Goal: Transaction & Acquisition: Obtain resource

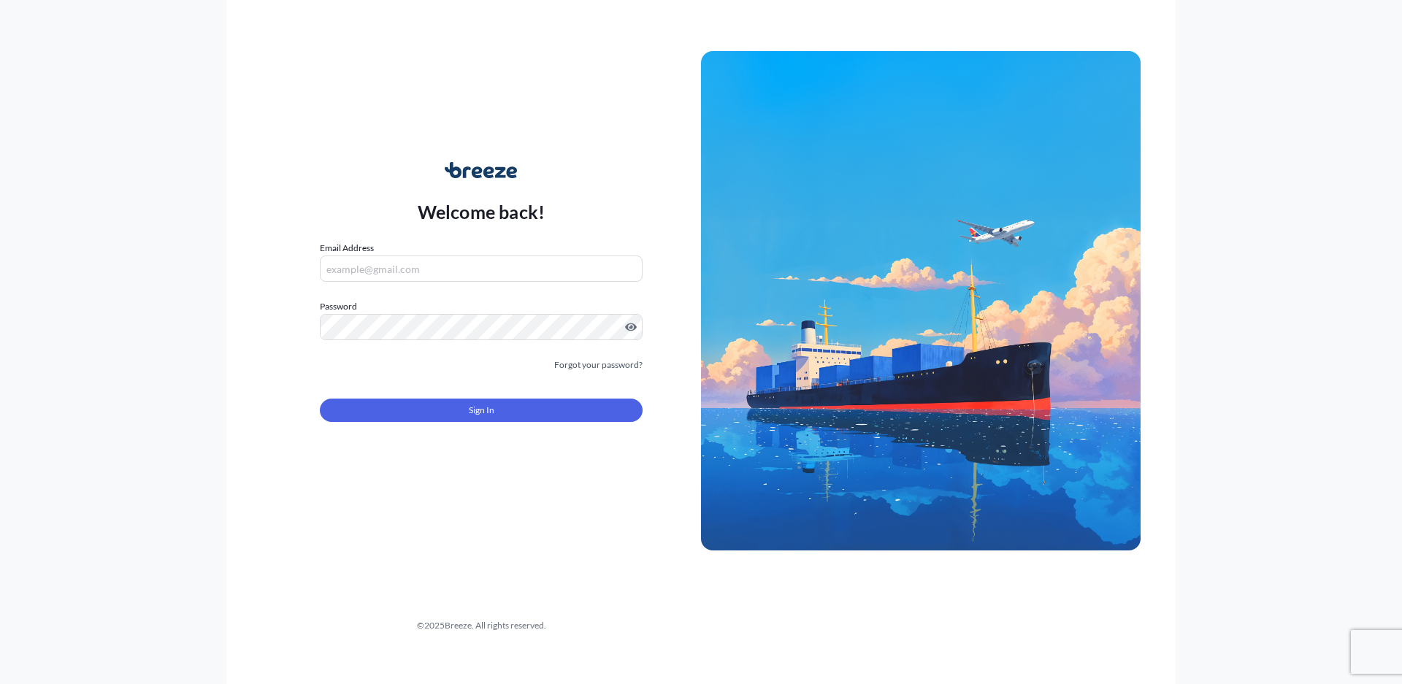
type input "[PERSON_NAME][EMAIL_ADDRESS][PERSON_NAME][DOMAIN_NAME]"
click at [502, 421] on button "Sign In" at bounding box center [481, 410] width 323 height 23
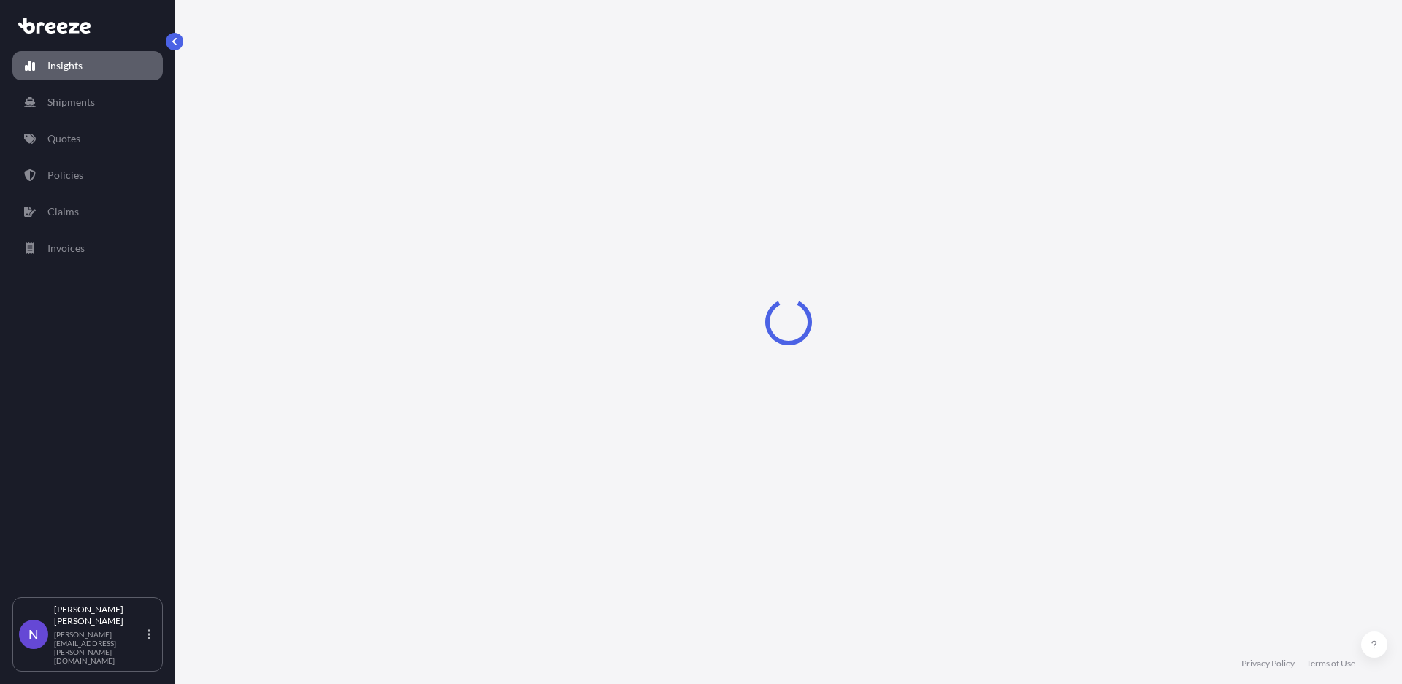
select select "2025"
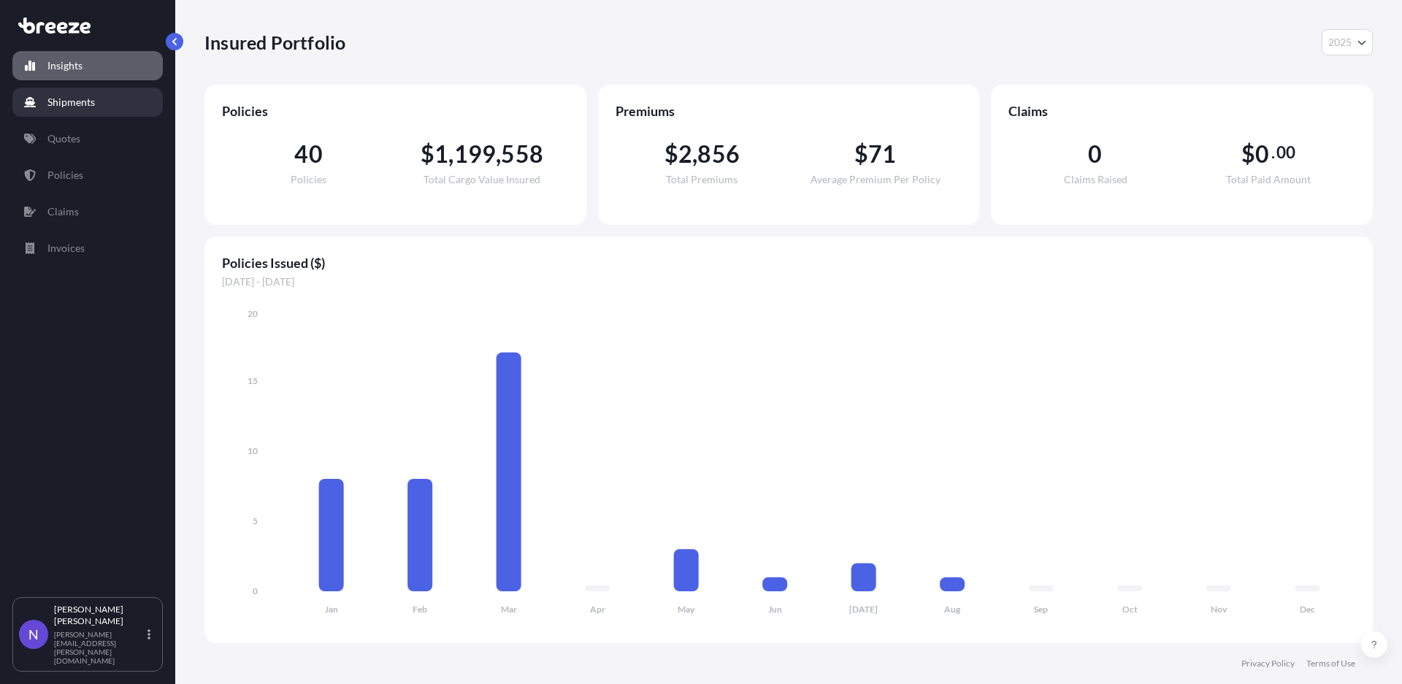
click at [74, 107] on p "Shipments" at bounding box center [70, 102] width 47 height 15
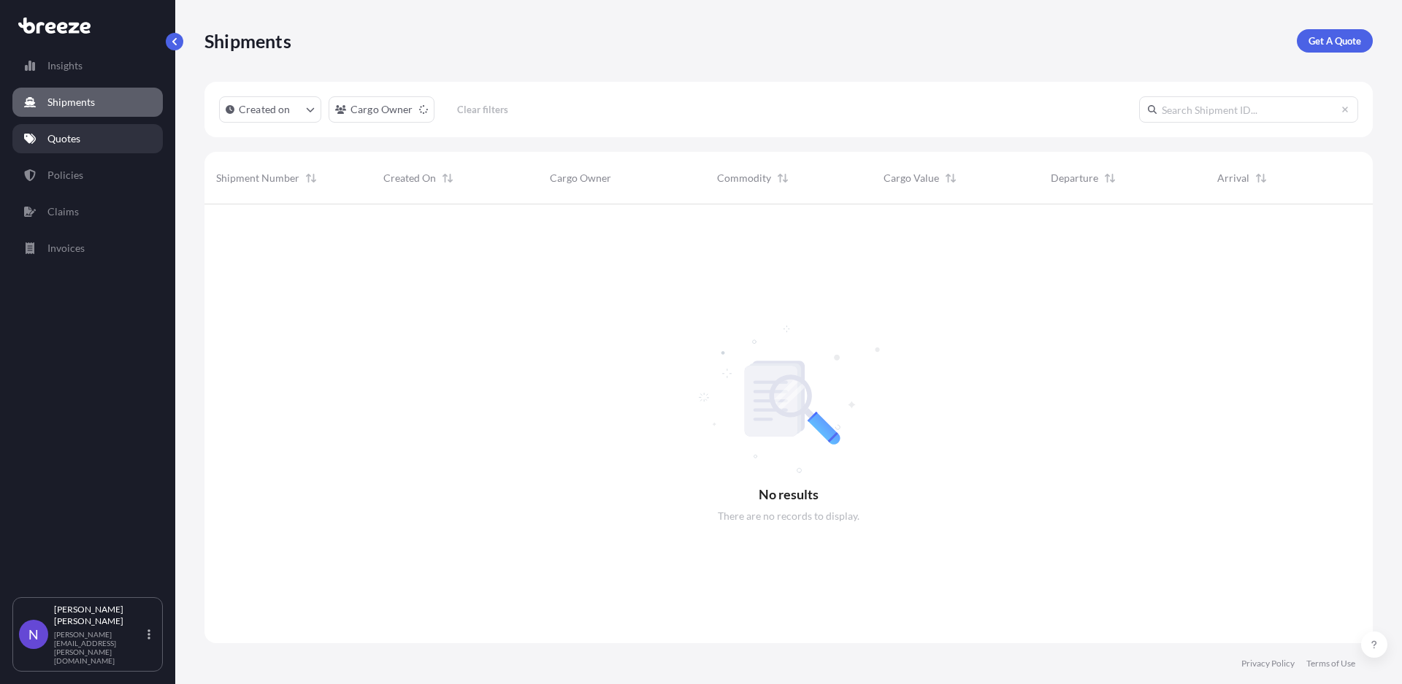
scroll to position [479, 1156]
click at [82, 142] on link "Quotes" at bounding box center [87, 138] width 150 height 29
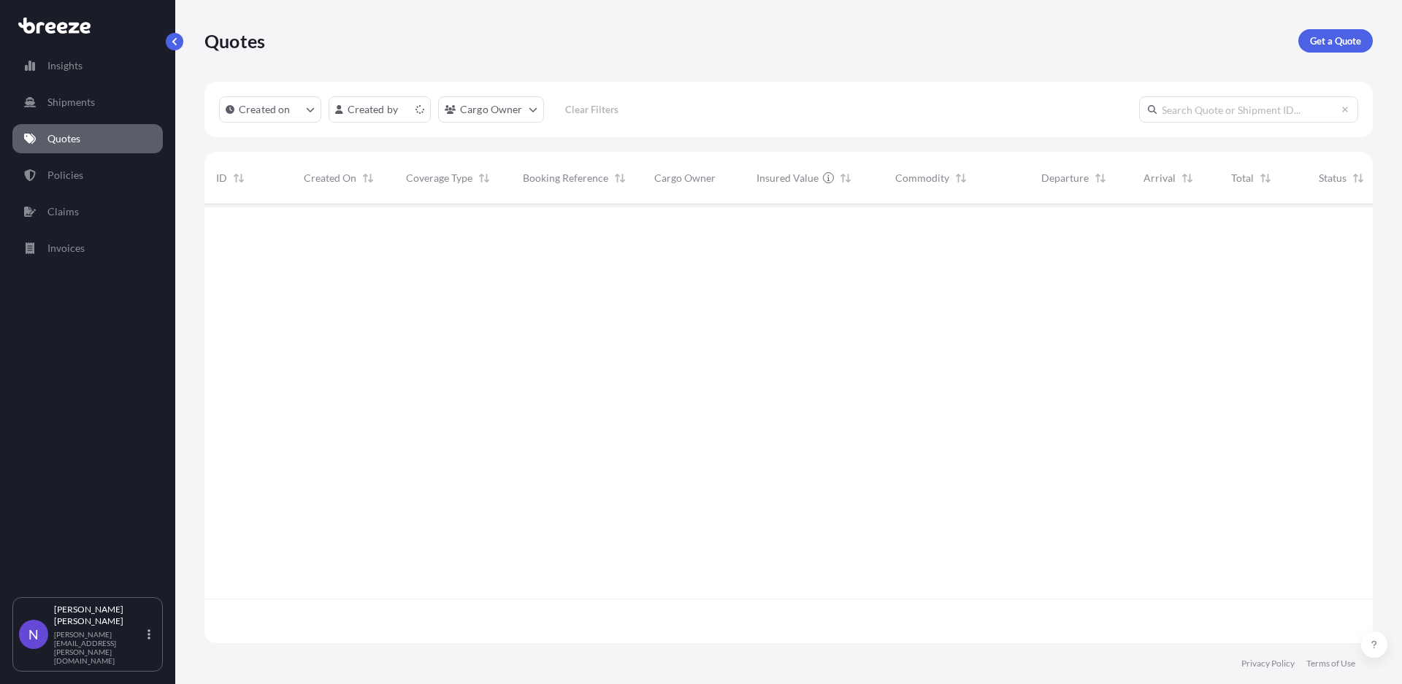
scroll to position [434, 1156]
click at [1330, 40] on p "Get a Quote" at bounding box center [1335, 41] width 51 height 15
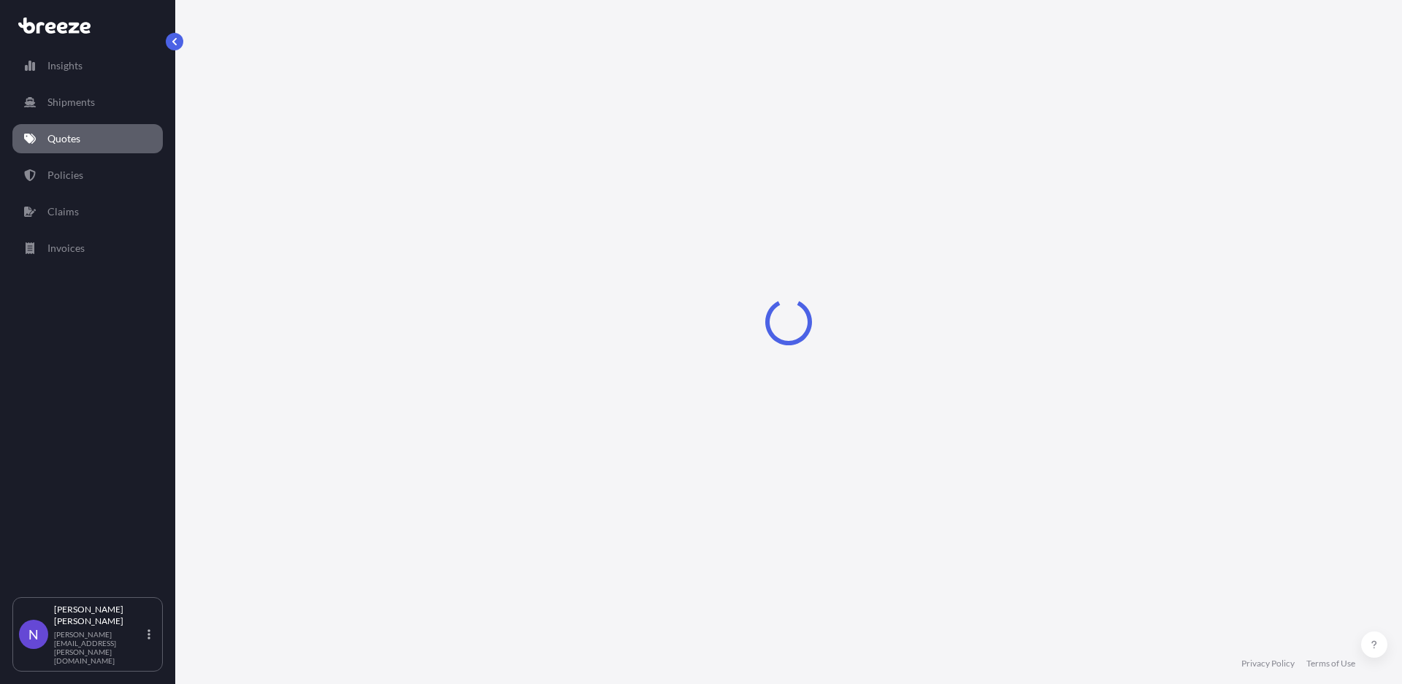
select select "Sea"
select select "1"
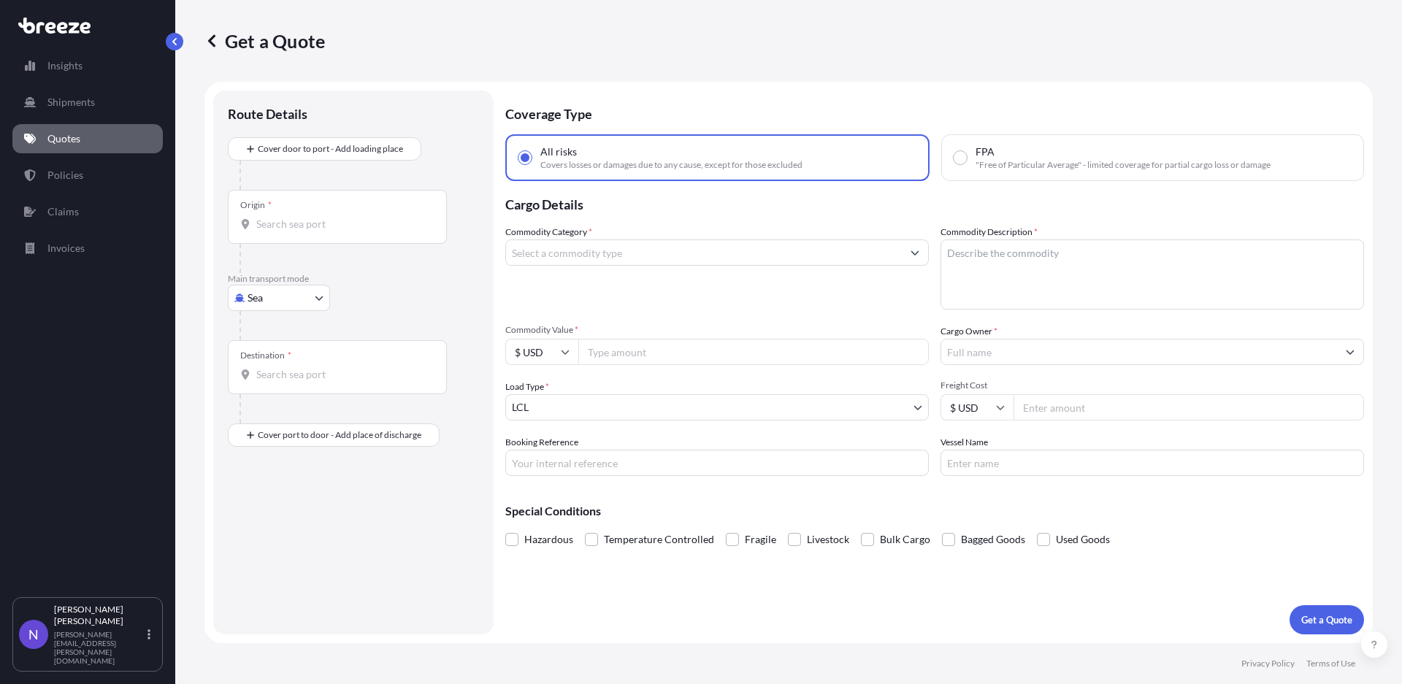
click at [630, 253] on input "Commodity Category *" at bounding box center [704, 252] width 396 height 26
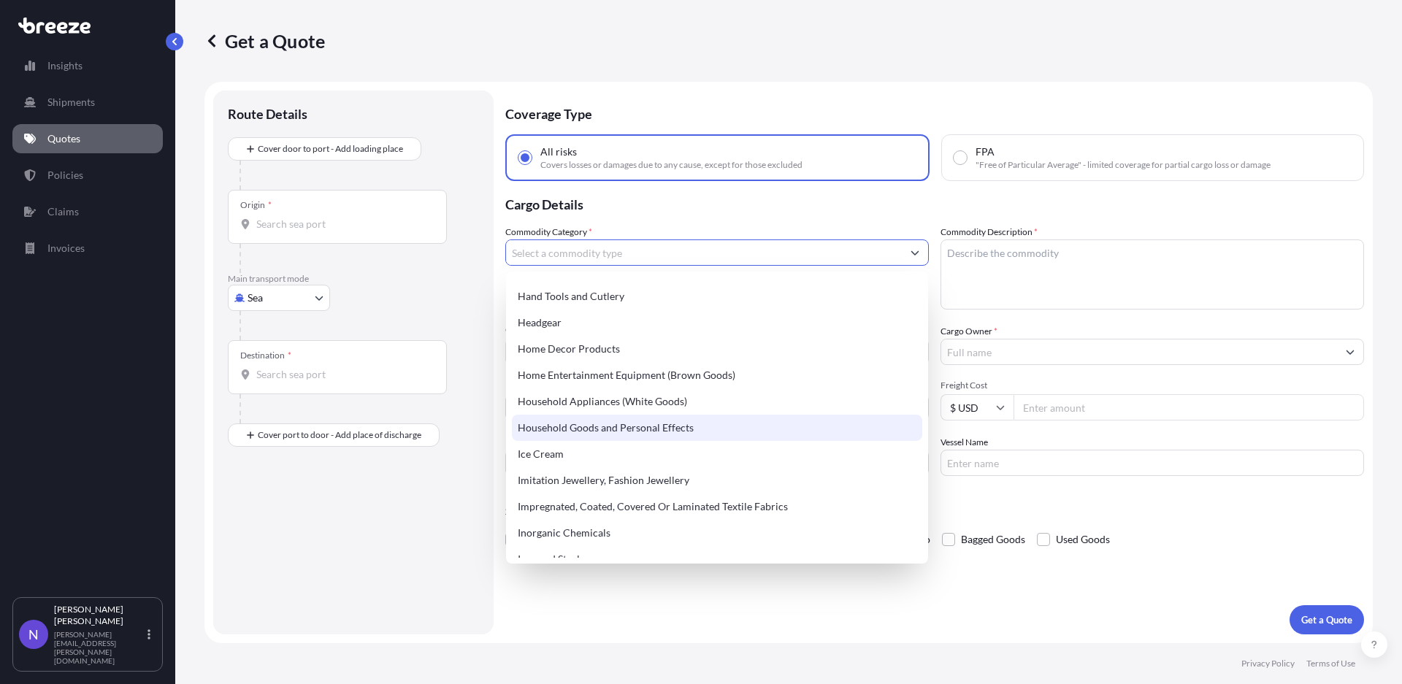
scroll to position [1533, 0]
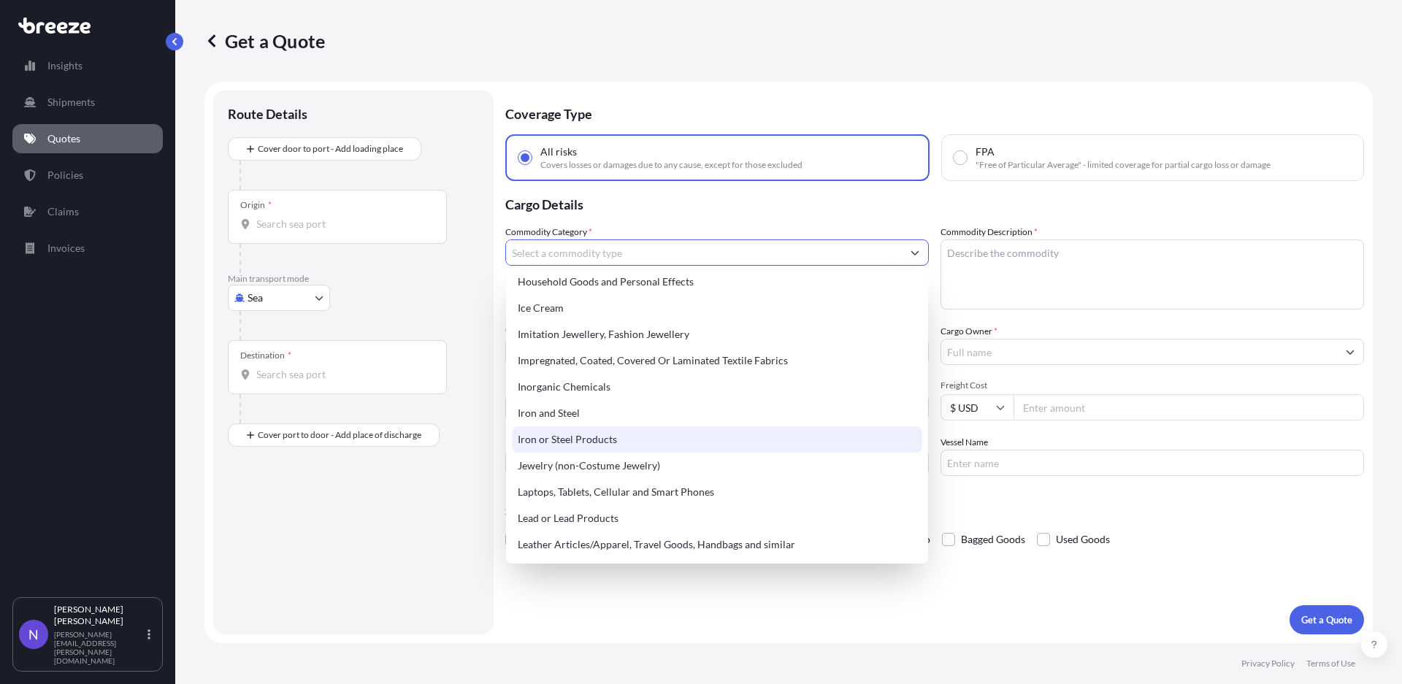
click at [766, 437] on div "Iron or Steel Products" at bounding box center [717, 439] width 410 height 26
type input "Iron or Steel Products"
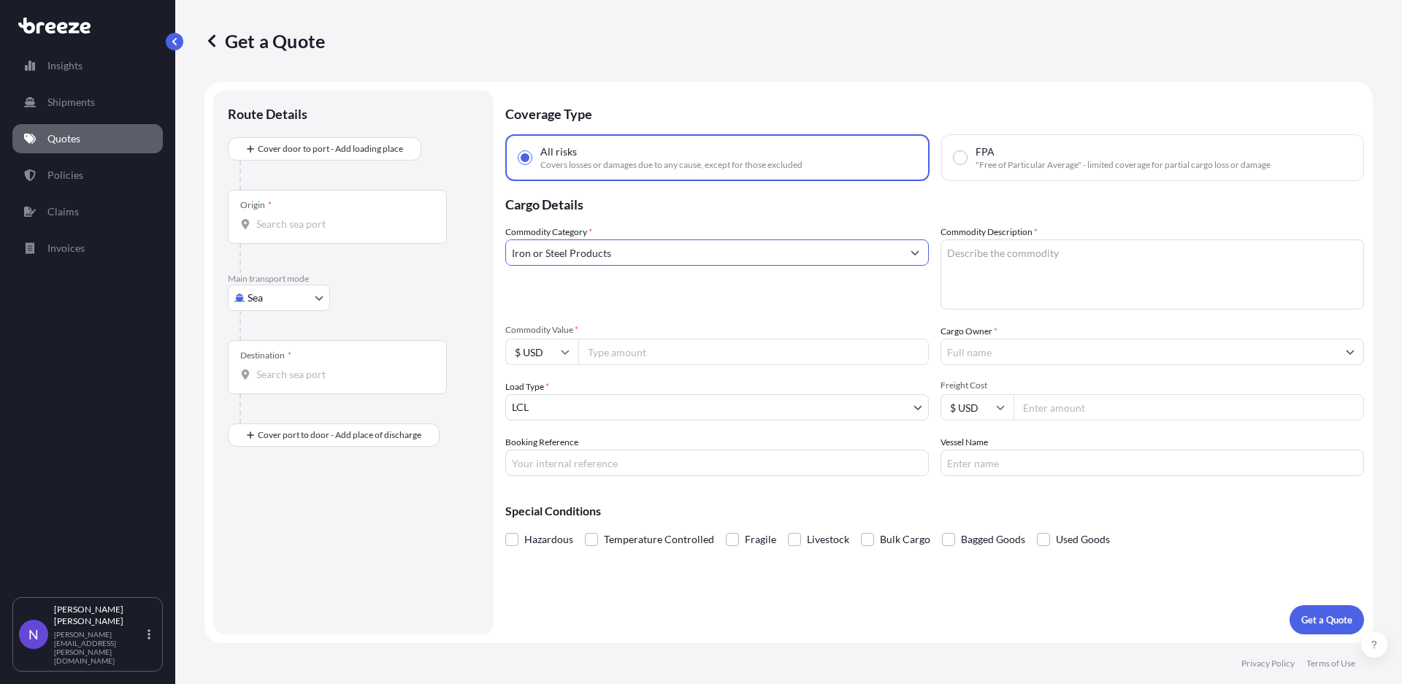
click at [1029, 248] on textarea "Commodity Description *" at bounding box center [1151, 274] width 423 height 70
type textarea "203 STEEL PLATES"
click at [1017, 354] on input "Cargo Owner *" at bounding box center [1139, 352] width 396 height 26
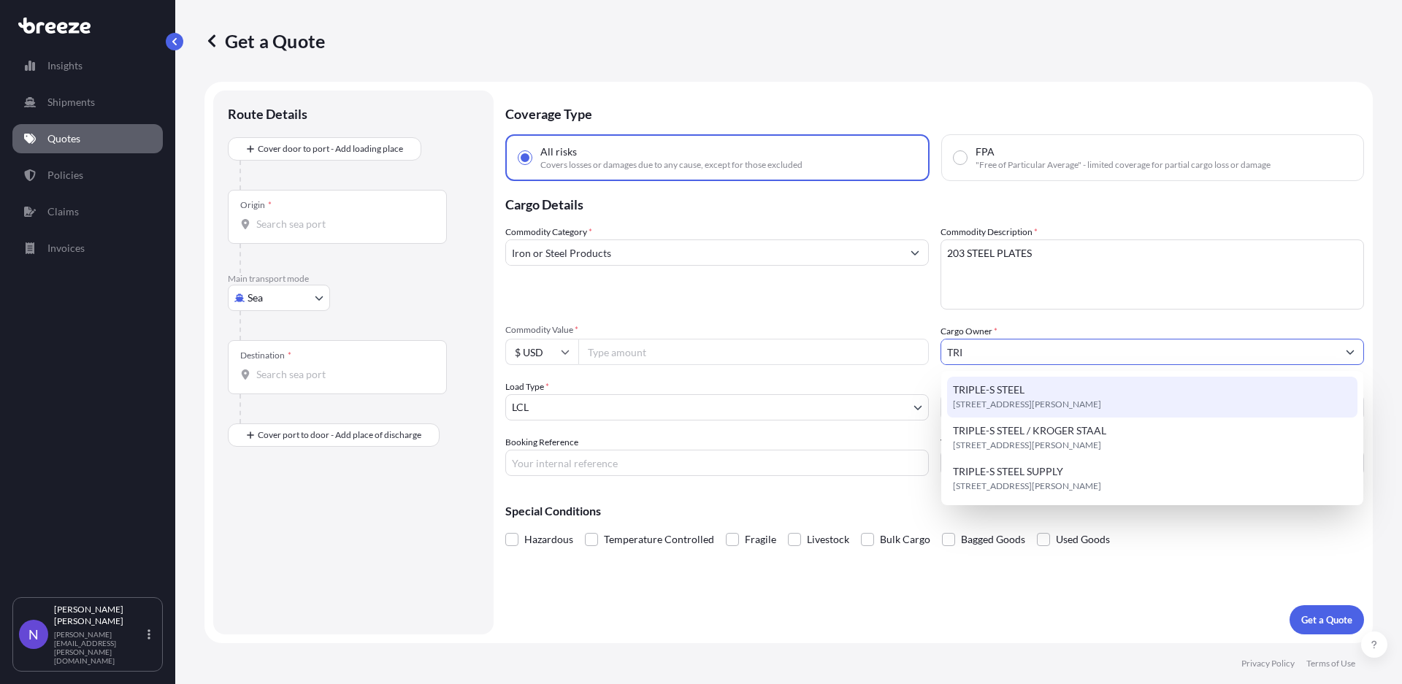
click at [1026, 387] on div "TRIPLE-S STEEL [STREET_ADDRESS][PERSON_NAME]" at bounding box center [1152, 397] width 410 height 41
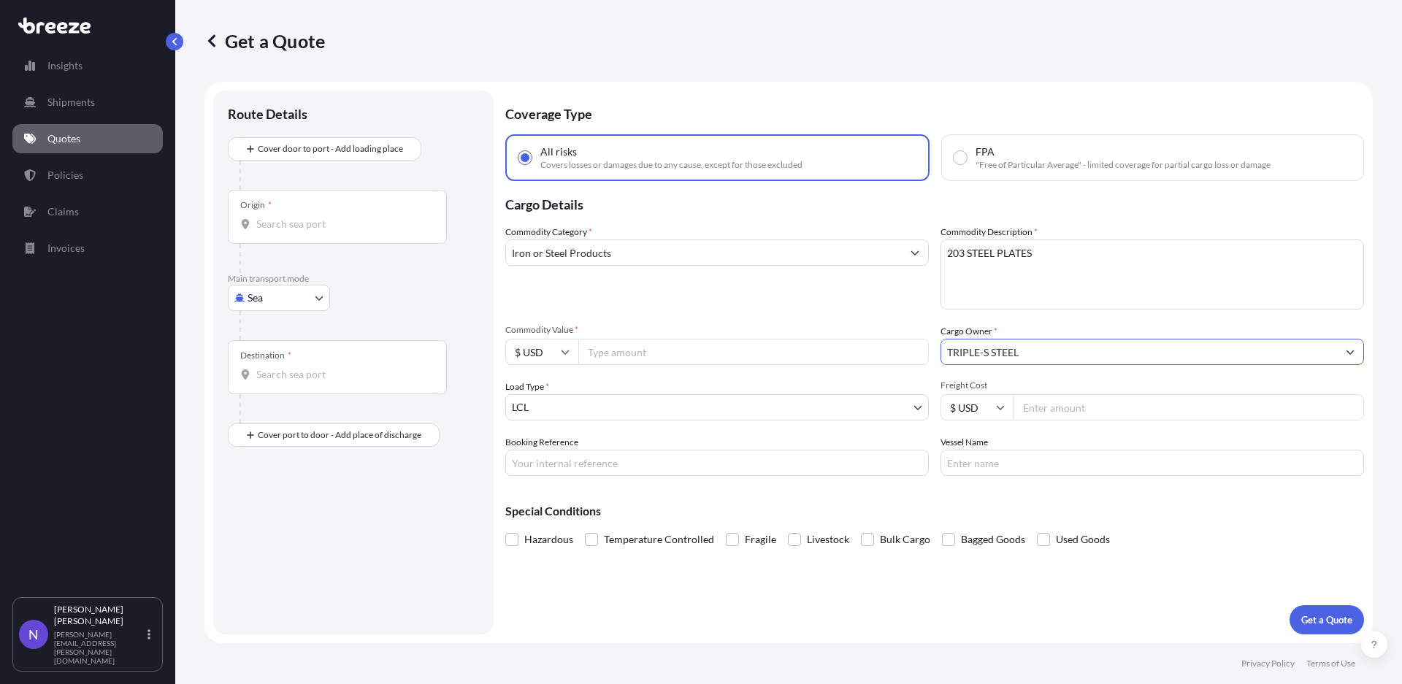
type input "TRIPLE-S STEEL"
click at [709, 356] on input "Commodity Value *" at bounding box center [753, 352] width 350 height 26
drag, startPoint x: 709, startPoint y: 356, endPoint x: 810, endPoint y: 16, distance: 355.0
click at [810, 16] on div "Get a Quote Route Details Cover door to port - Add loading place Place of loadi…" at bounding box center [788, 321] width 1226 height 643
click at [694, 312] on div "Commodity Category * Iron or Steel Products Commodity Description * 203 STEEL P…" at bounding box center [934, 350] width 858 height 251
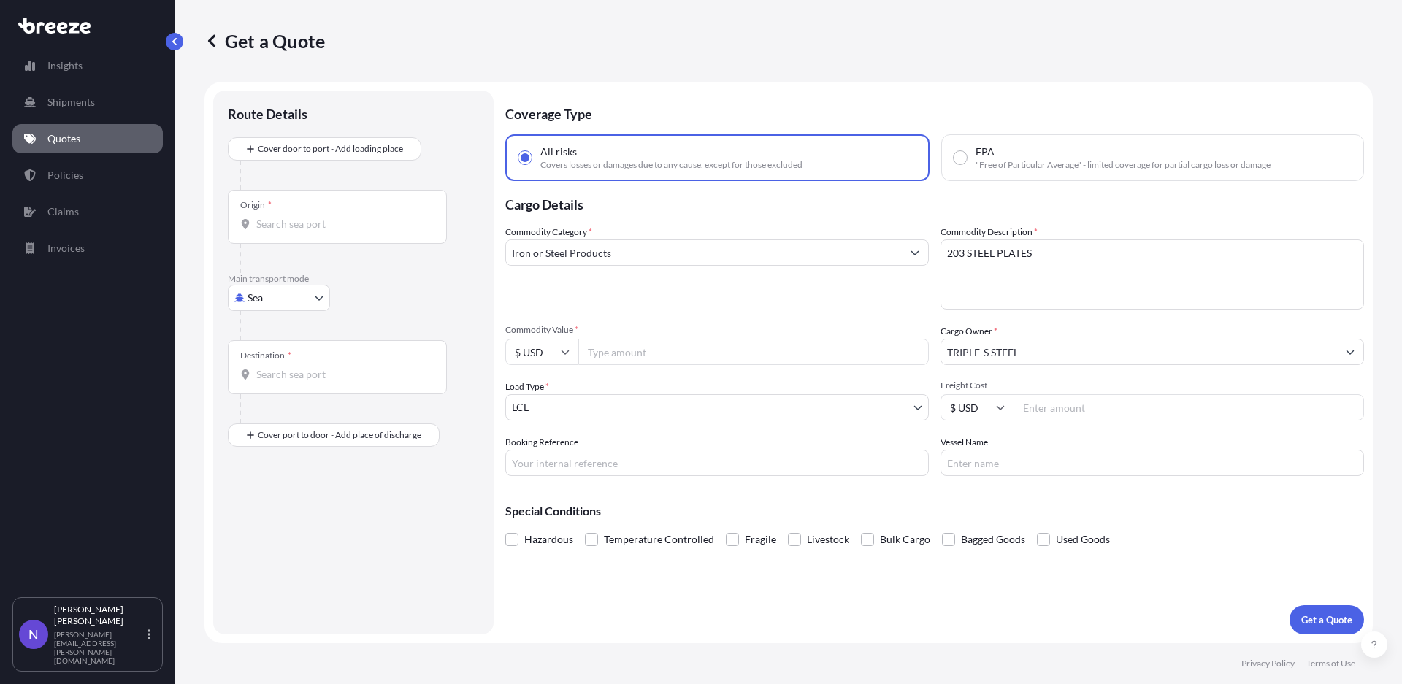
click at [639, 350] on input "Commodity Value *" at bounding box center [753, 352] width 350 height 26
type input "39316.25"
click at [1095, 391] on div "Freight Cost $ USD" at bounding box center [1151, 400] width 423 height 41
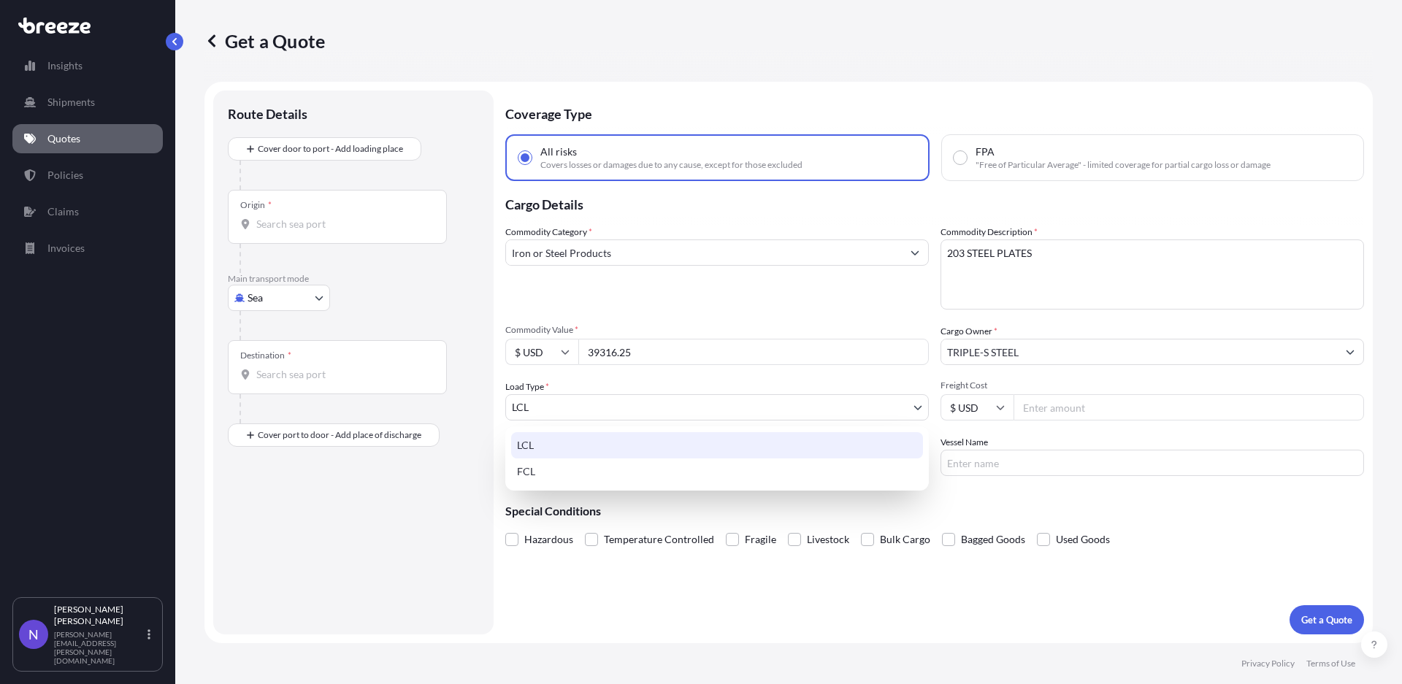
click at [745, 406] on body "Insights Shipments Quotes Policies Claims Invoices N [PERSON_NAME] [PERSON_NAME…" at bounding box center [701, 342] width 1402 height 684
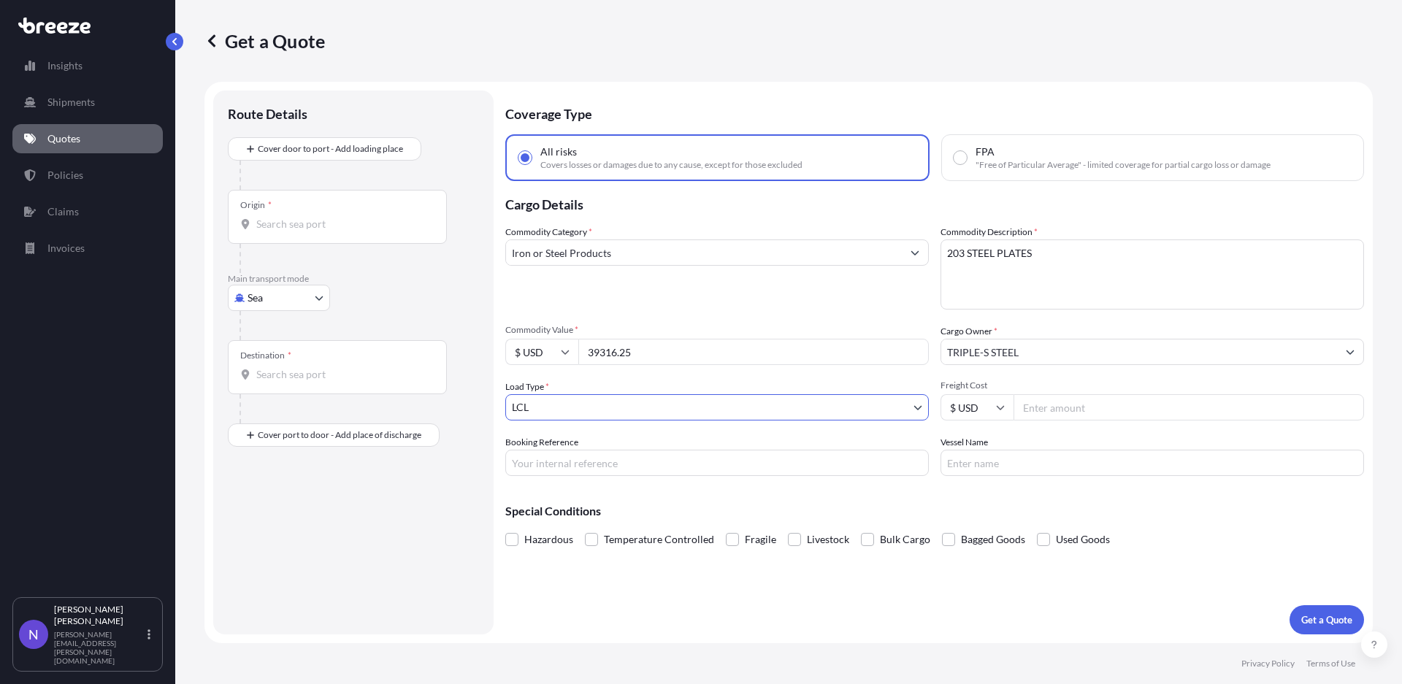
click at [1150, 417] on input "Freight Cost" at bounding box center [1188, 407] width 350 height 26
click at [734, 470] on input "Booking Reference" at bounding box center [716, 463] width 423 height 26
type input "19584"
click at [1064, 415] on input "Freight Cost" at bounding box center [1188, 407] width 350 height 26
type input "8500"
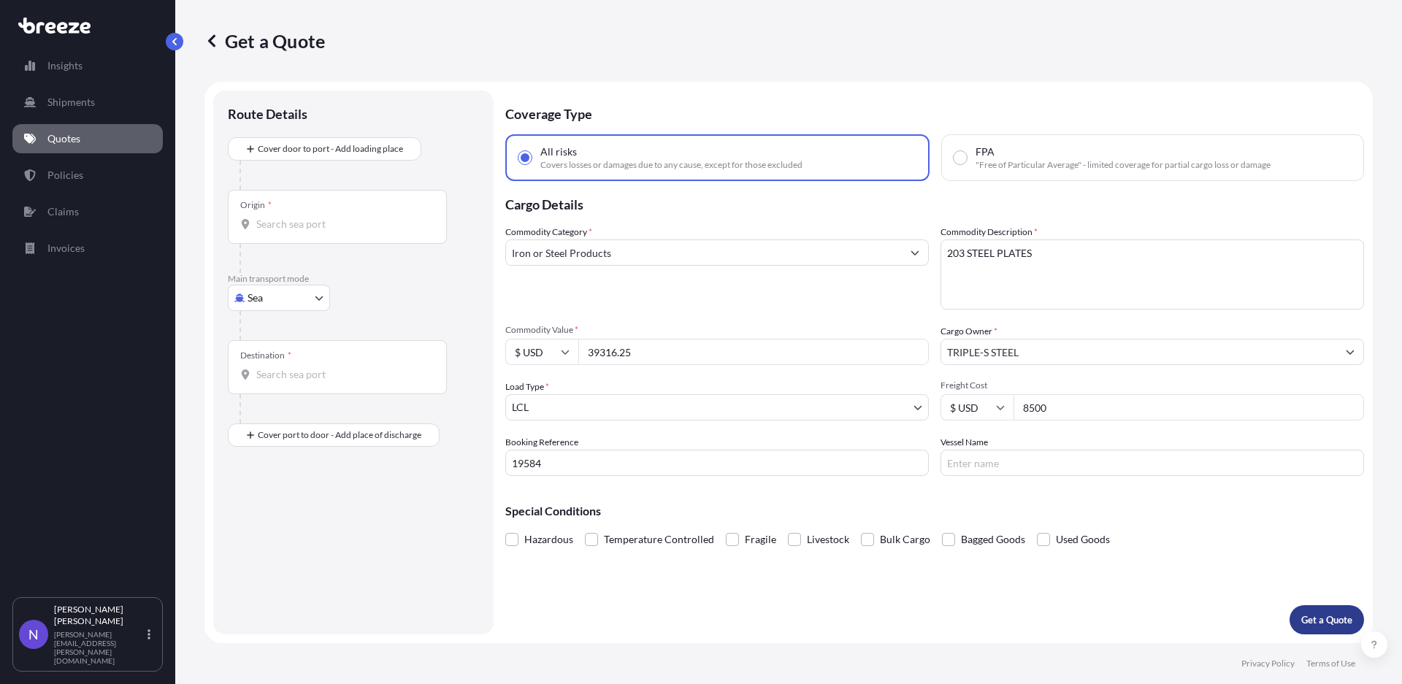
click at [1331, 616] on p "Get a Quote" at bounding box center [1326, 619] width 51 height 15
click at [280, 210] on div "Origin *" at bounding box center [337, 217] width 219 height 54
click at [280, 217] on input "Origin * Please select an origin" at bounding box center [342, 224] width 172 height 15
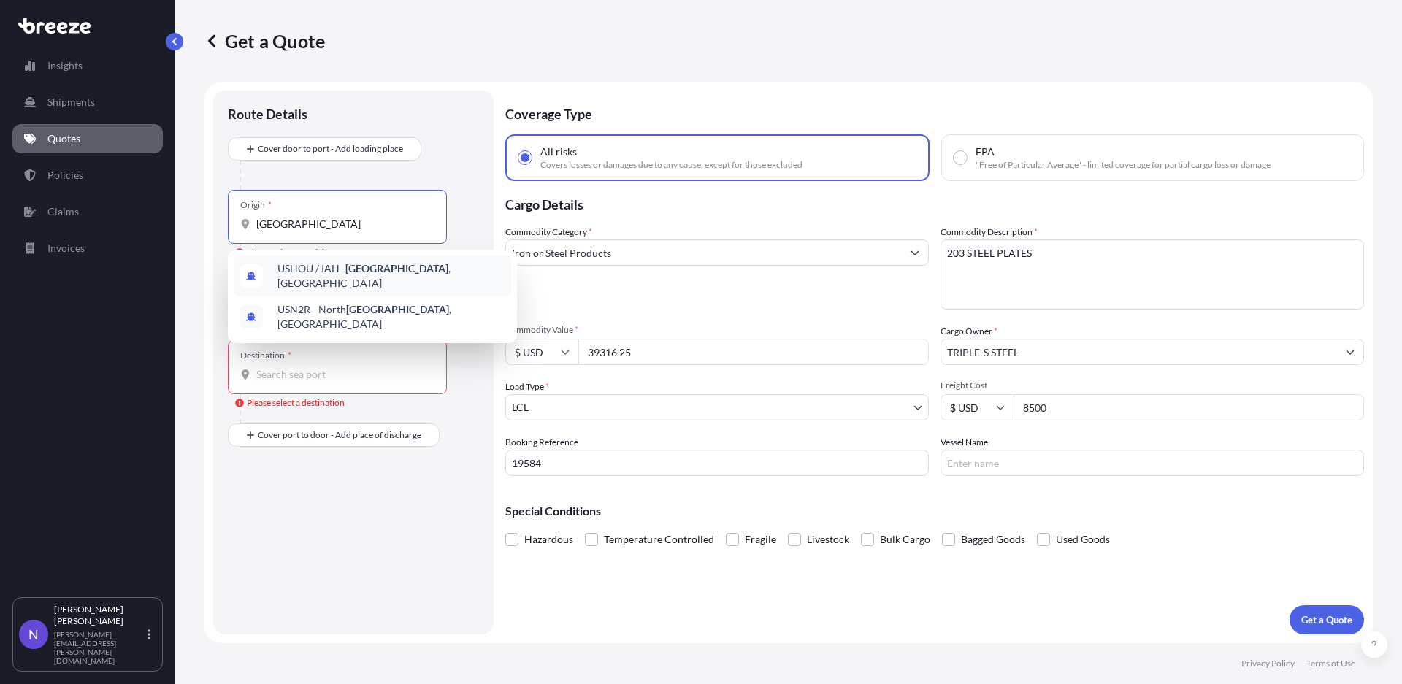
click at [401, 274] on span "USHOU / IAH - [GEOGRAPHIC_DATA] , [GEOGRAPHIC_DATA]" at bounding box center [391, 275] width 228 height 29
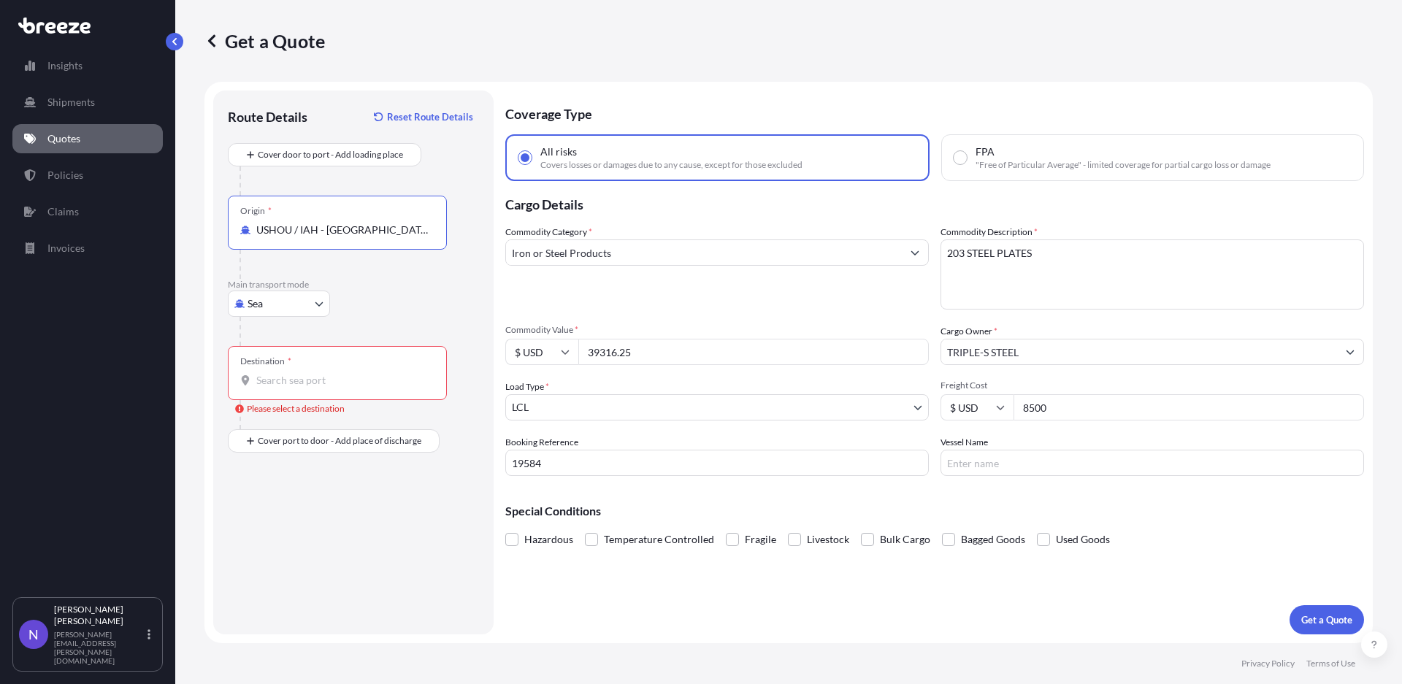
click at [383, 372] on div "Destination *" at bounding box center [337, 373] width 219 height 54
click at [383, 373] on input "Destination * Please select a destination" at bounding box center [342, 380] width 172 height 15
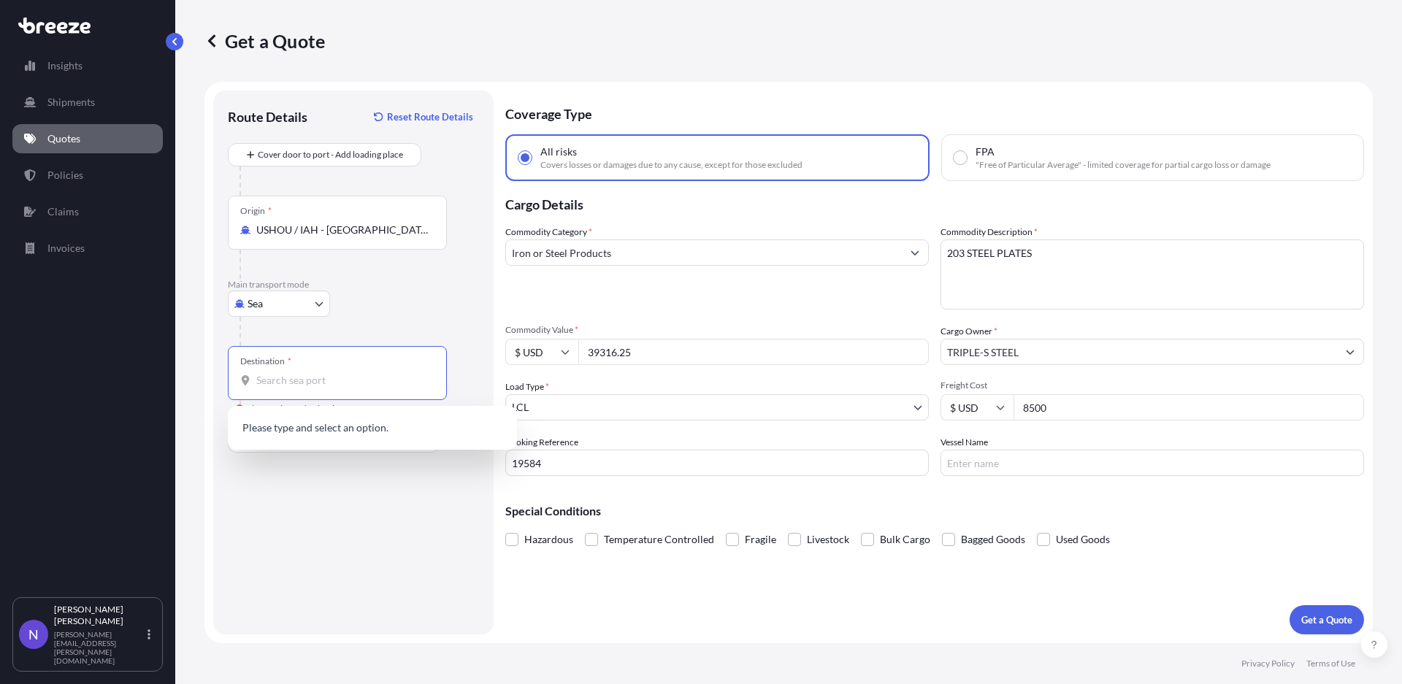
click at [375, 246] on div "Origin * [GEOGRAPHIC_DATA] / [GEOGRAPHIC_DATA] - [GEOGRAPHIC_DATA], [GEOGRAPHIC…" at bounding box center [337, 223] width 219 height 54
click at [375, 237] on input "USHOU / IAH - [GEOGRAPHIC_DATA], [GEOGRAPHIC_DATA]" at bounding box center [342, 230] width 172 height 15
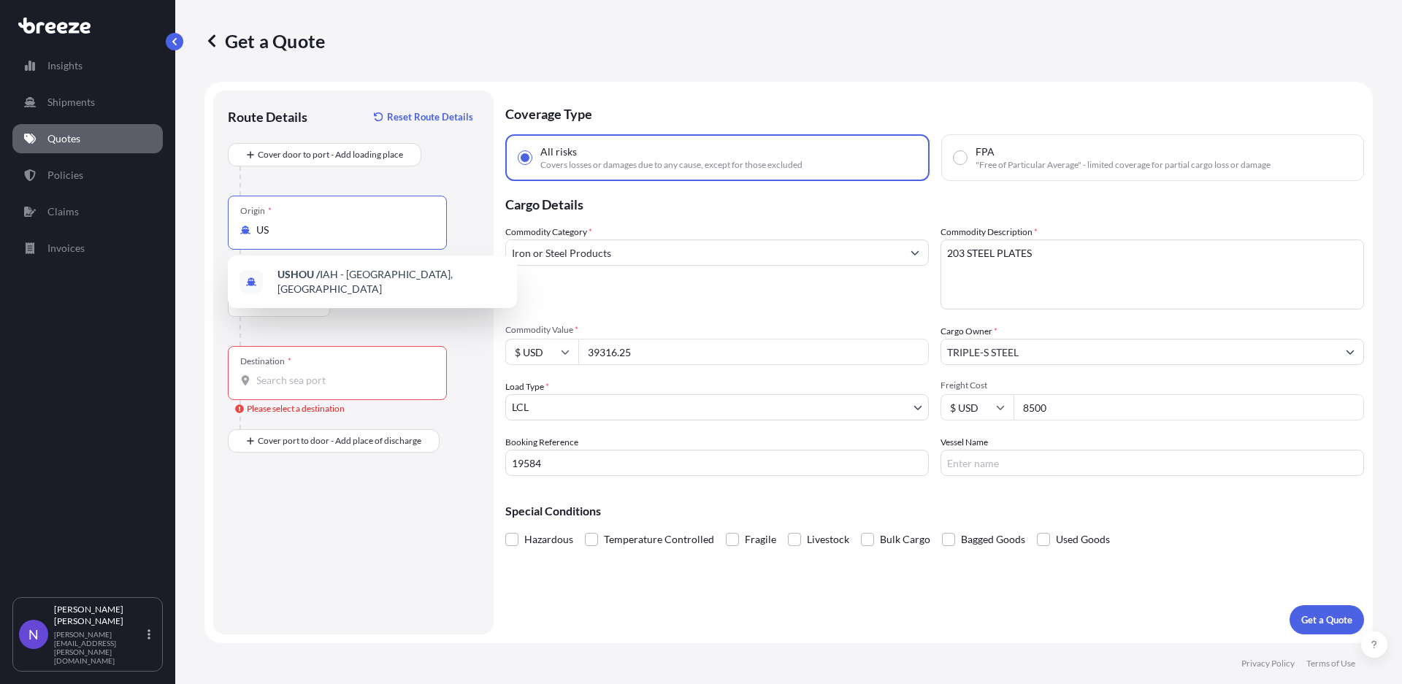
type input "U"
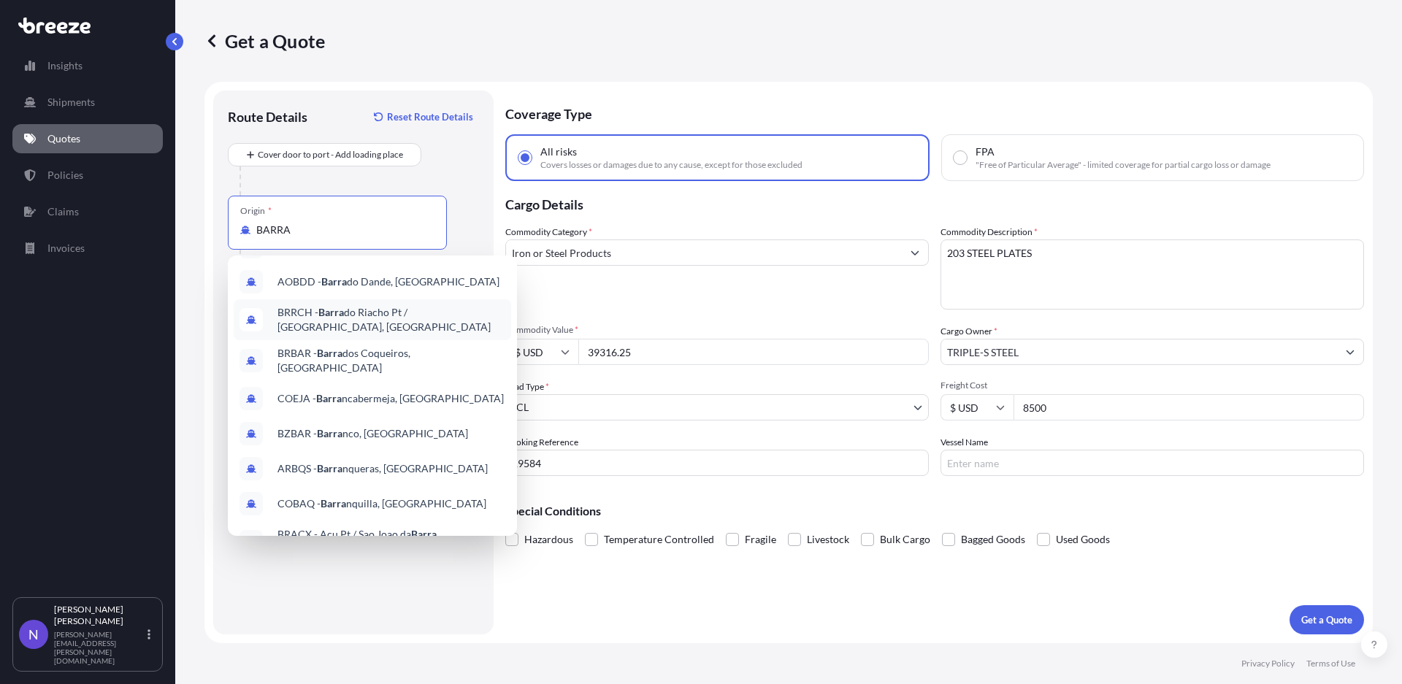
scroll to position [82, 0]
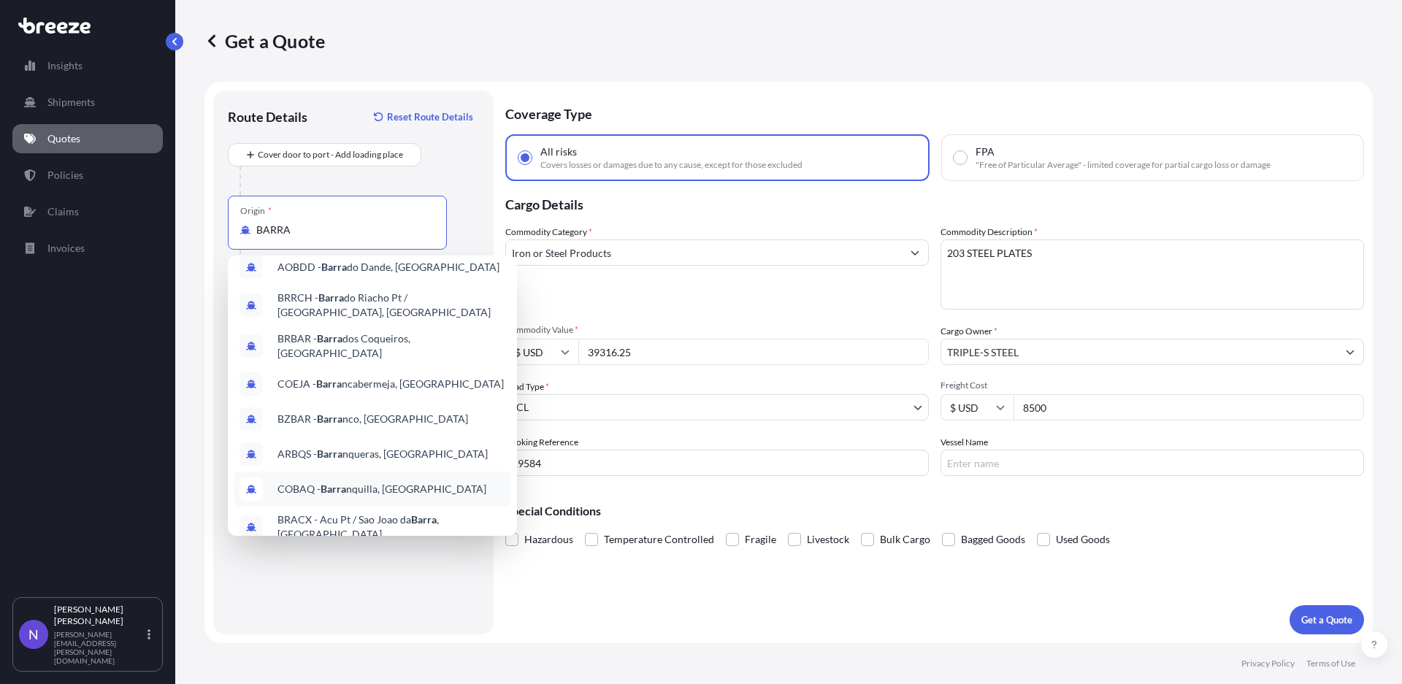
click at [387, 482] on span "COBAQ - [GEOGRAPHIC_DATA], [GEOGRAPHIC_DATA]" at bounding box center [381, 489] width 209 height 15
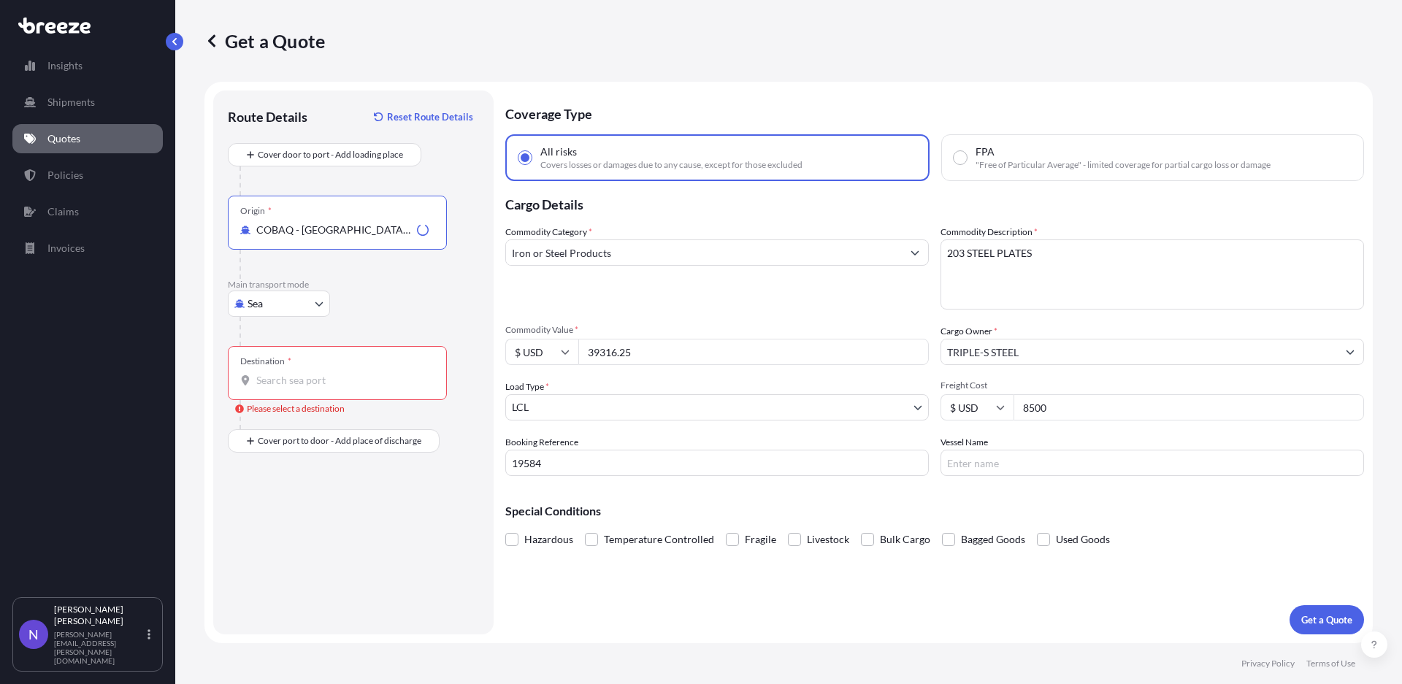
type input "COBAQ - [GEOGRAPHIC_DATA], [GEOGRAPHIC_DATA]"
click at [390, 365] on div "Destination *" at bounding box center [337, 373] width 219 height 54
click at [390, 373] on input "Destination * Please select a destination" at bounding box center [342, 380] width 172 height 15
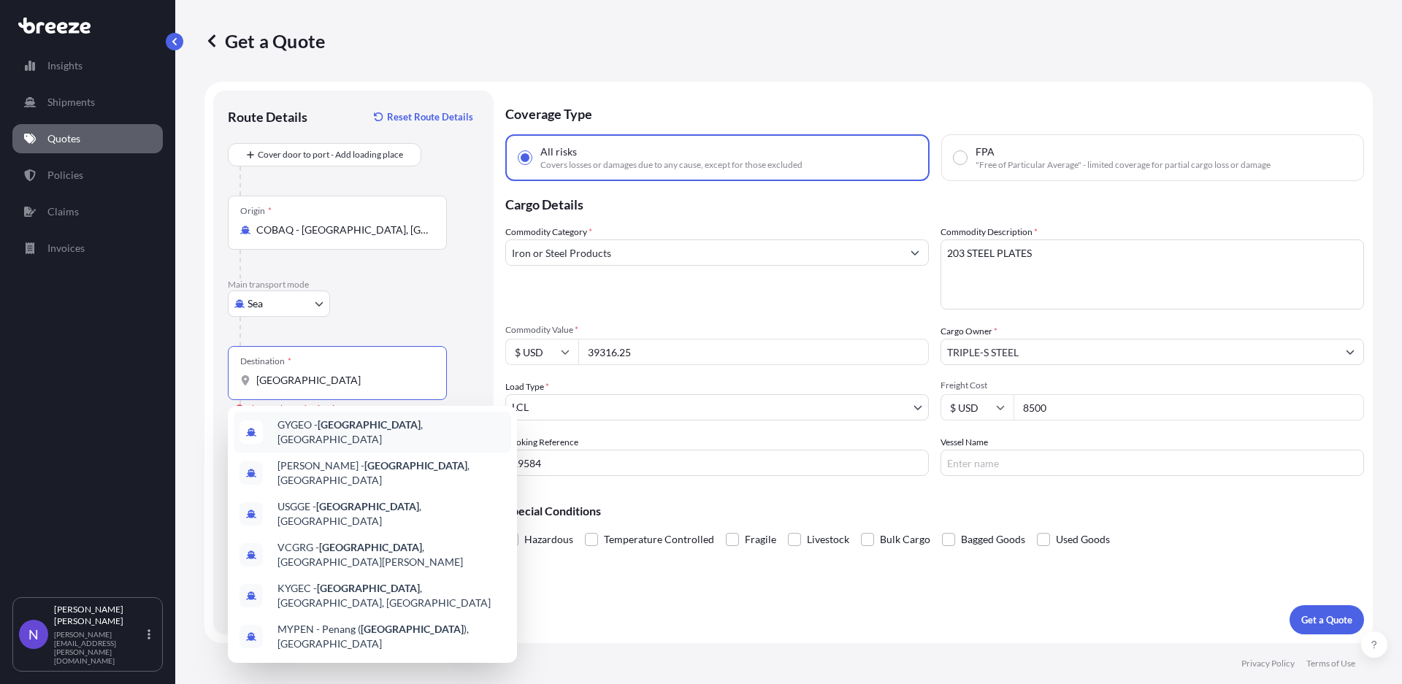
click at [399, 425] on span "GYGEO - [GEOGRAPHIC_DATA] , [GEOGRAPHIC_DATA]" at bounding box center [391, 432] width 228 height 29
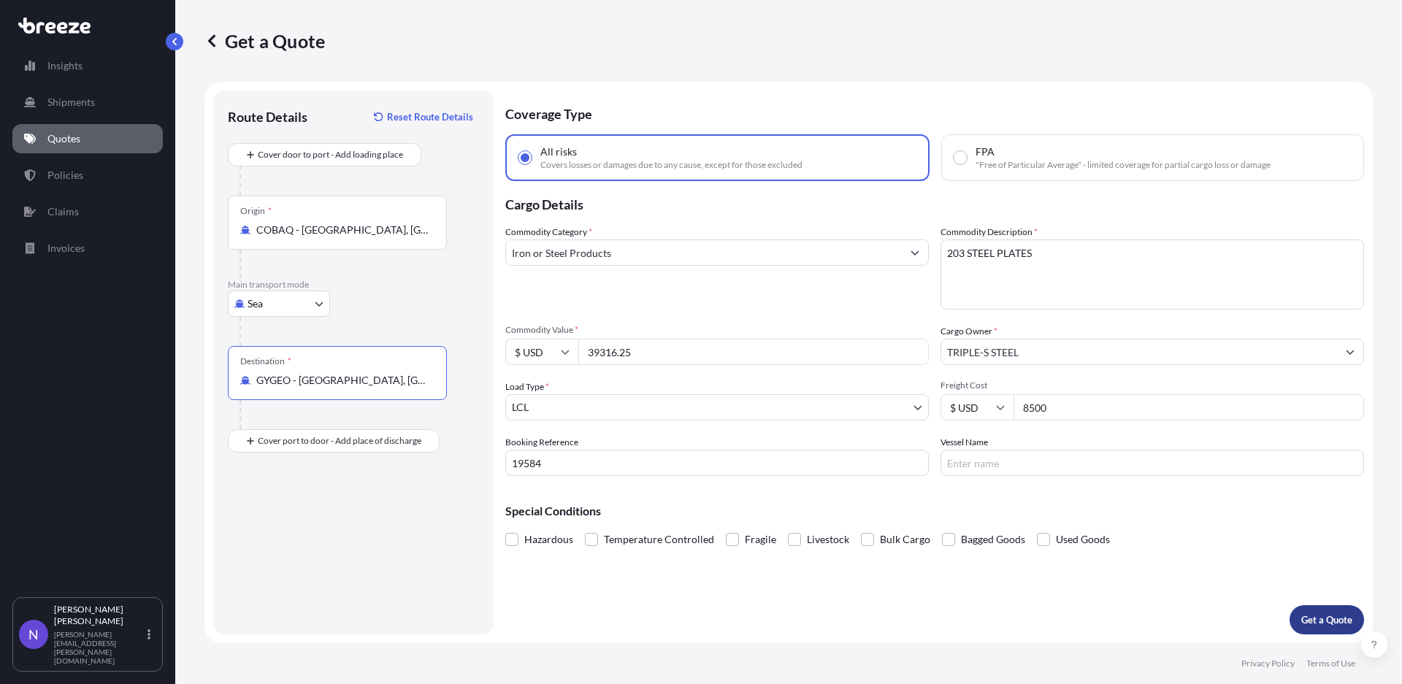
type input "GYGEO - [GEOGRAPHIC_DATA], [GEOGRAPHIC_DATA]"
click at [1302, 620] on p "Get a Quote" at bounding box center [1326, 619] width 51 height 15
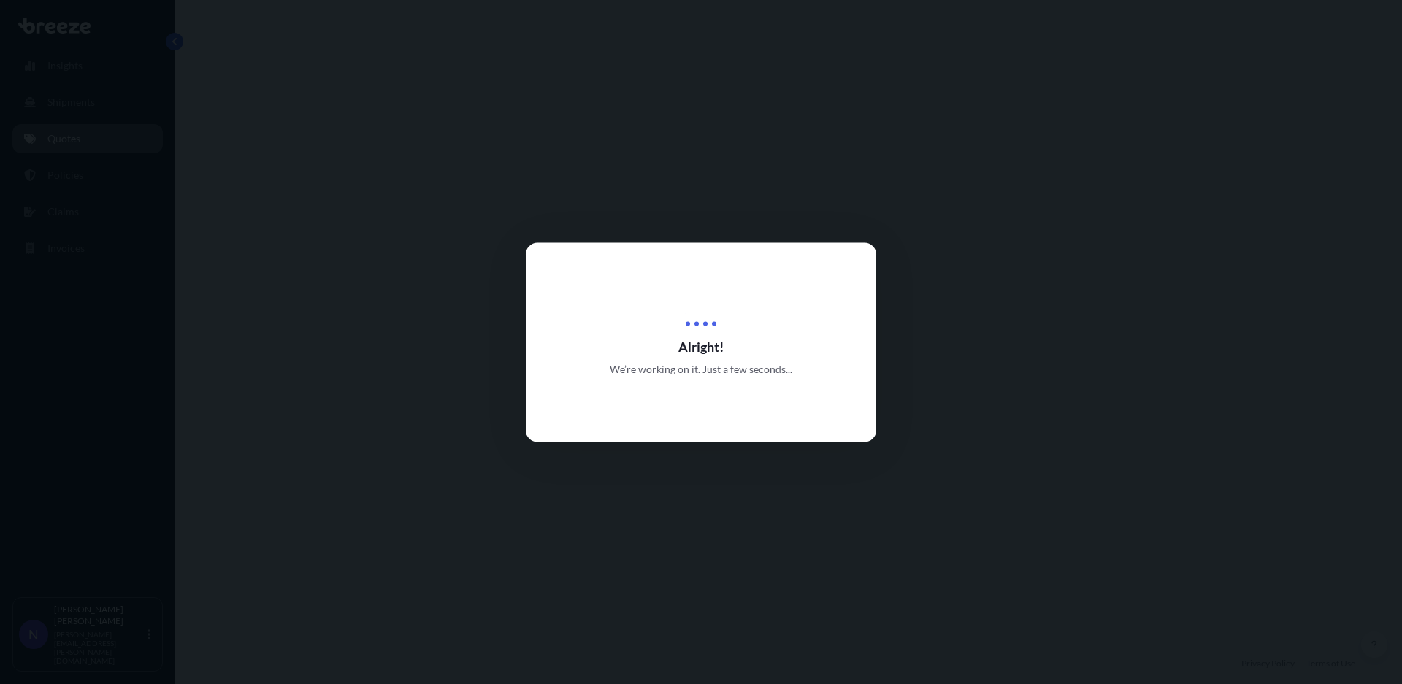
select select "Sea"
select select "1"
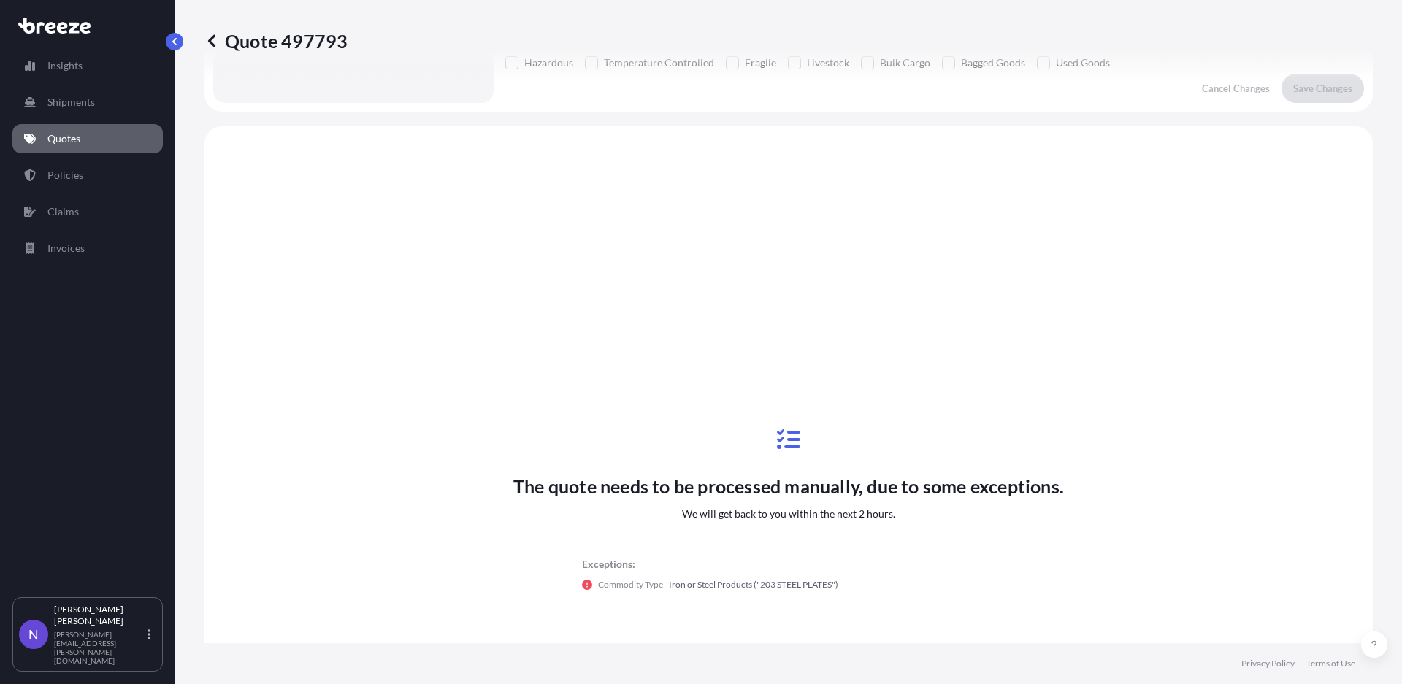
scroll to position [530, 0]
